Goal: Task Accomplishment & Management: Complete application form

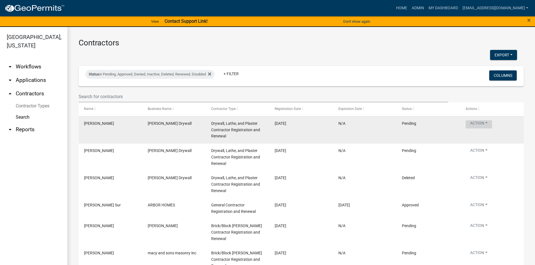
click at [490, 123] on button "Action" at bounding box center [478, 124] width 26 height 8
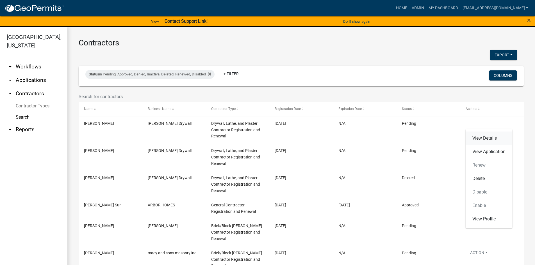
click at [491, 142] on link "View Details" at bounding box center [488, 138] width 47 height 13
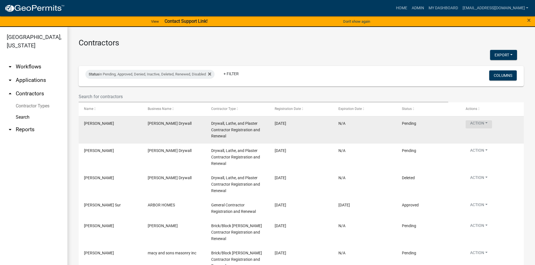
click at [482, 124] on button "Action" at bounding box center [478, 124] width 26 height 8
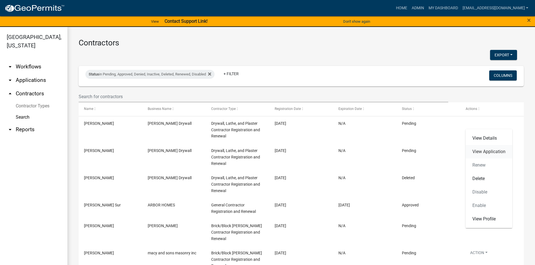
click at [492, 149] on link "View Application" at bounding box center [488, 151] width 47 height 13
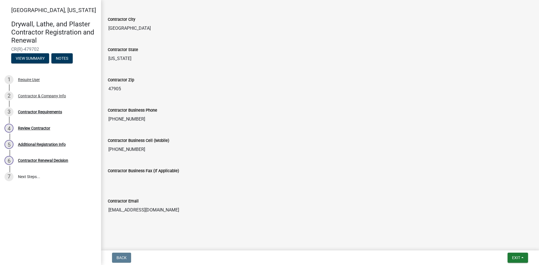
scroll to position [211, 0]
click at [45, 115] on div "3 Contractor Requirements" at bounding box center [48, 111] width 88 height 9
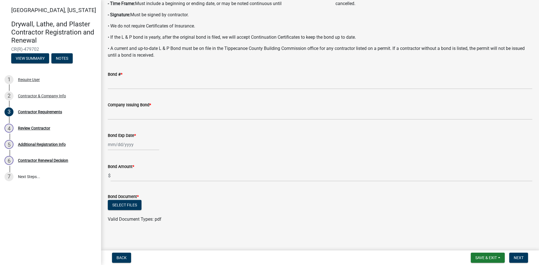
scroll to position [111, 0]
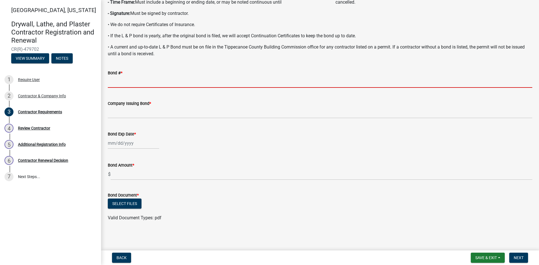
click at [125, 81] on input "Bond # *" at bounding box center [320, 82] width 424 height 12
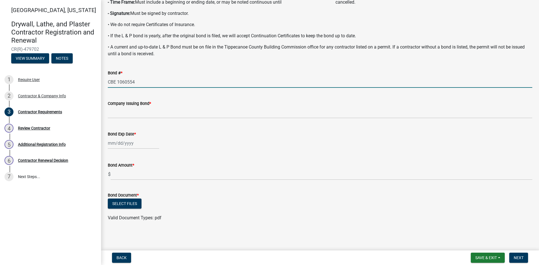
type input "CBE 1060554"
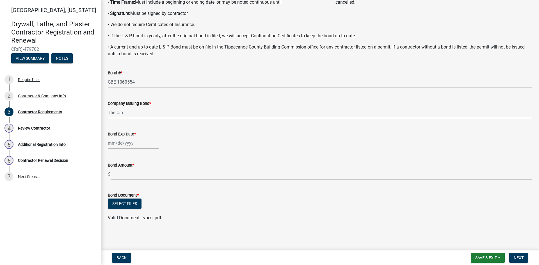
type input "The Cincinnati Insurance Company"
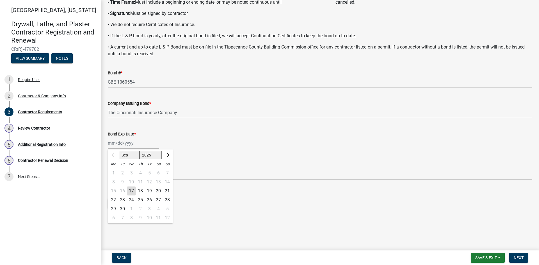
click at [110, 146] on div "Sep Oct Nov Dec 2025 2026 2027 2028 2029 2030 2031 2032 2033 2034 2035 2036 203…" at bounding box center [133, 144] width 51 height 12
click at [108, 143] on input "Bond Exp Date *" at bounding box center [133, 144] width 51 height 12
type input "07/25/2030"
click at [235, 149] on div "07/25/2030 Sep Oct Nov Dec 2025 2026 2027 2028 2029 2030 2031 2032 2033 2034 20…" at bounding box center [320, 144] width 424 height 12
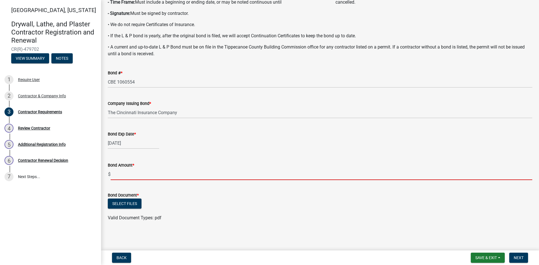
click at [128, 176] on input "text" at bounding box center [321, 175] width 421 height 12
type input "10000"
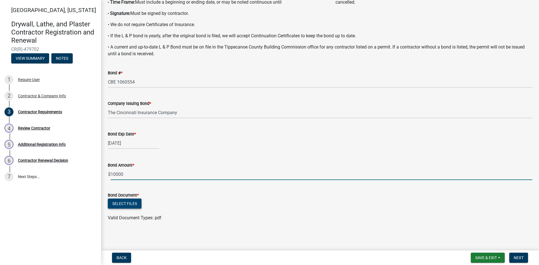
click at [130, 205] on button "Select files" at bounding box center [125, 204] width 34 height 10
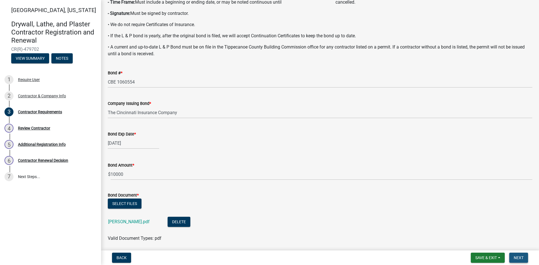
click at [517, 255] on button "Next" at bounding box center [518, 258] width 19 height 10
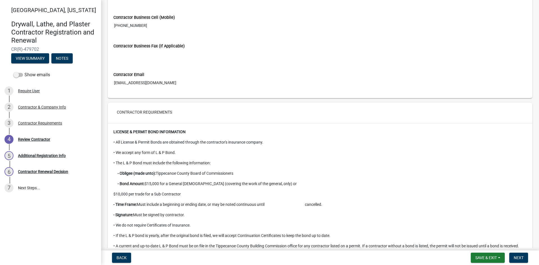
scroll to position [491, 0]
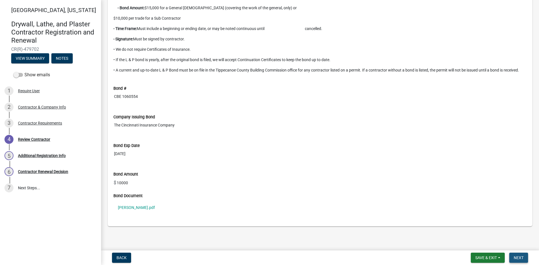
click at [523, 259] on span "Next" at bounding box center [519, 258] width 10 height 4
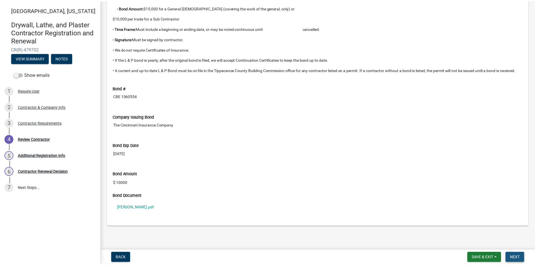
scroll to position [0, 0]
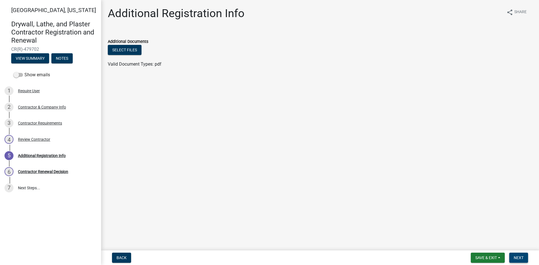
click at [519, 256] on span "Next" at bounding box center [519, 258] width 10 height 4
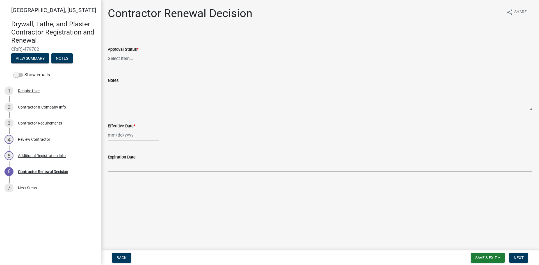
click at [117, 58] on select "Select Item... Approved Denied" at bounding box center [320, 59] width 424 height 12
click at [108, 53] on select "Select Item... Approved Denied" at bounding box center [320, 59] width 424 height 12
select select "30db8998-795d-4bbe-8e49-f1ade8865815"
select select "9"
select select "2025"
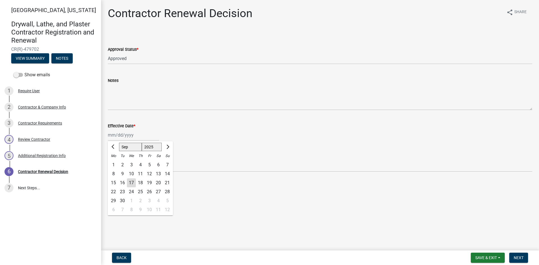
click at [113, 136] on div "Jan Feb Mar Apr May Jun Jul Aug Sep Oct Nov Dec 1525 1526 1527 1528 1529 1530 1…" at bounding box center [133, 135] width 51 height 12
click at [108, 136] on input "Effective Date *" at bounding box center [133, 135] width 51 height 12
type input "07/25/2025"
click at [189, 134] on div "07/25/2025 Jan Feb Mar Apr May Jun Jul Aug Sep Oct Nov Dec 1525 1526 1527 1528 …" at bounding box center [320, 135] width 424 height 12
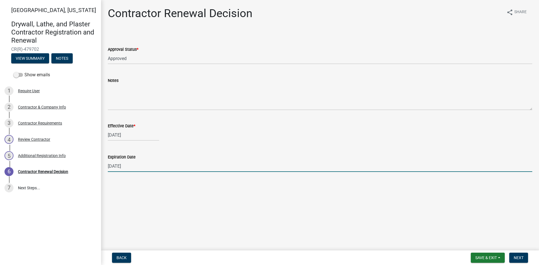
click at [133, 165] on input "07/25/2026" at bounding box center [320, 167] width 424 height 12
type input "07/25/2030"
click at [515, 258] on span "Next" at bounding box center [519, 258] width 10 height 4
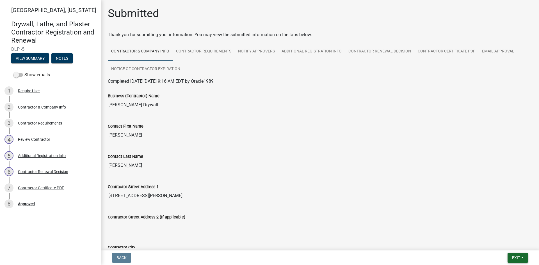
click at [517, 256] on span "Exit" at bounding box center [516, 258] width 8 height 4
click at [27, 203] on div "Approved" at bounding box center [26, 204] width 17 height 4
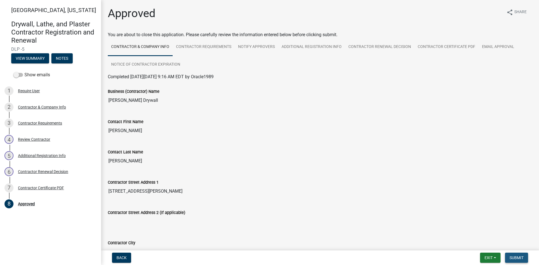
click at [515, 257] on span "Submit" at bounding box center [516, 258] width 14 height 4
click at [492, 256] on span "Exit" at bounding box center [488, 258] width 8 height 4
click at [484, 248] on button "Save & Exit" at bounding box center [477, 243] width 45 height 13
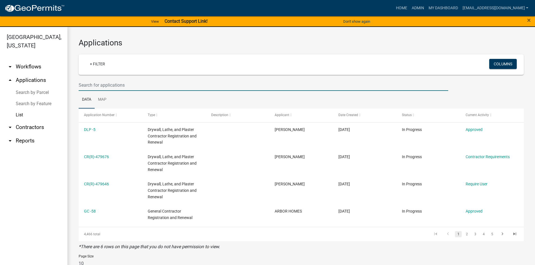
click at [91, 84] on input "text" at bounding box center [263, 85] width 369 height 12
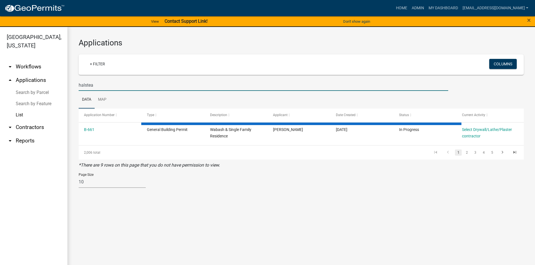
type input "halstea"
click at [29, 128] on link "arrow_drop_down Contractors" at bounding box center [33, 127] width 67 height 13
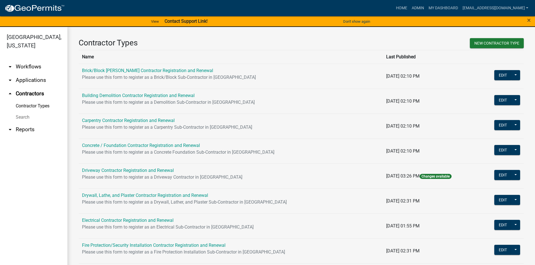
click at [25, 118] on link "Search" at bounding box center [33, 117] width 67 height 11
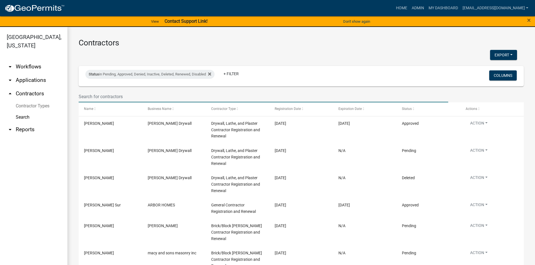
click at [98, 96] on input "text" at bounding box center [263, 97] width 369 height 12
